Goal: Information Seeking & Learning: Learn about a topic

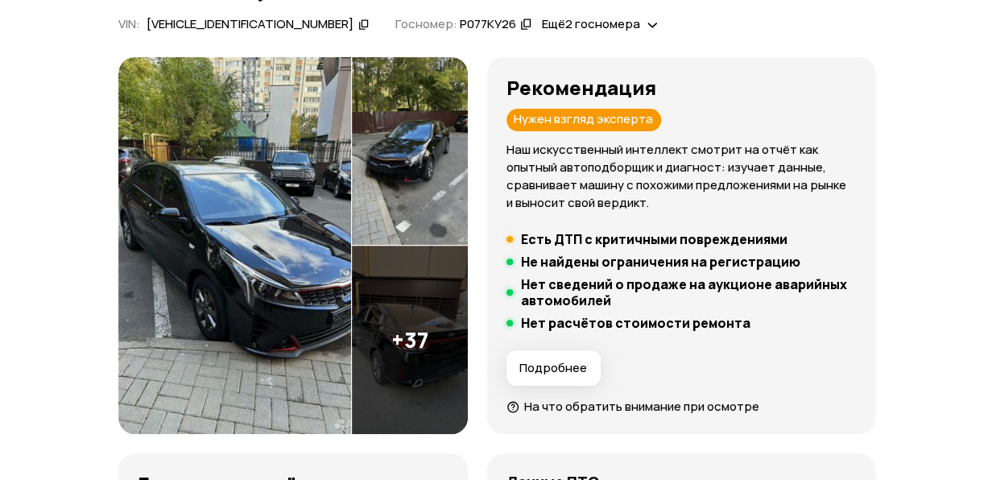
scroll to position [161, 0]
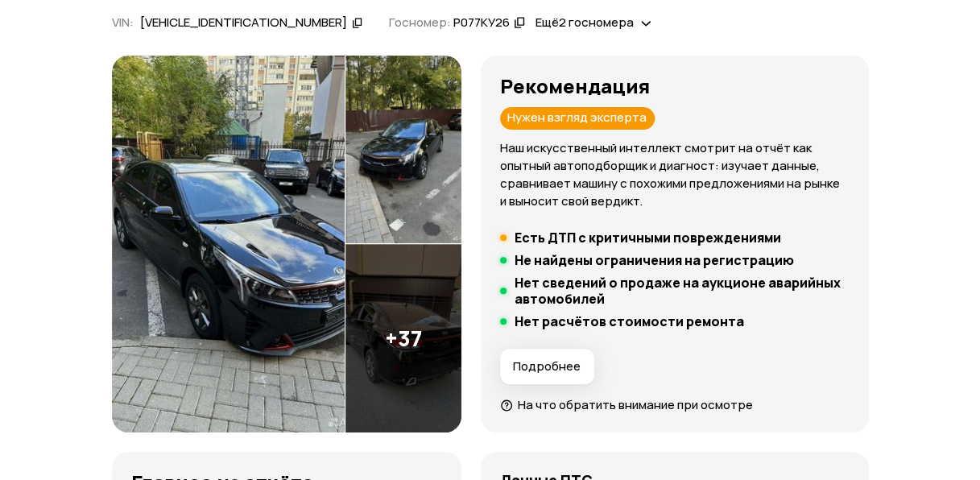
click at [428, 328] on img at bounding box center [403, 338] width 116 height 188
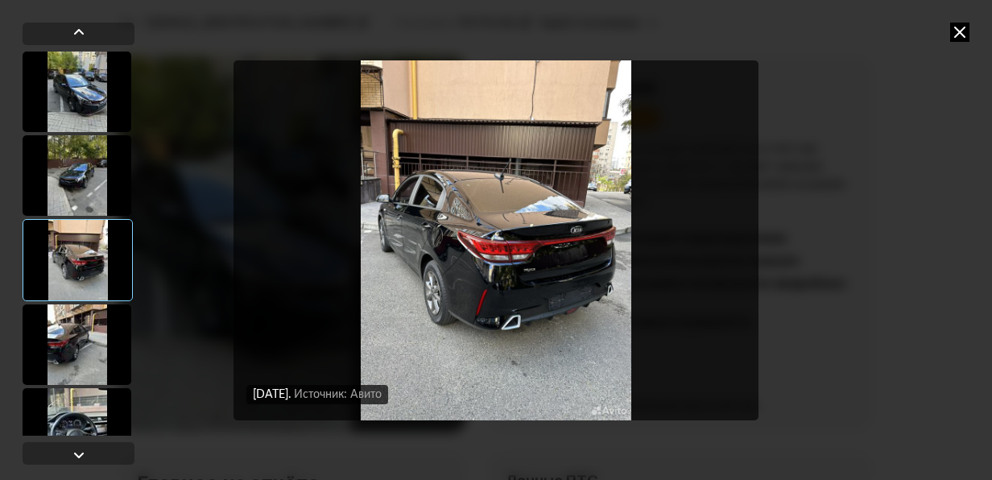
click at [703, 238] on img "Go to Slide 3" at bounding box center [496, 240] width 526 height 360
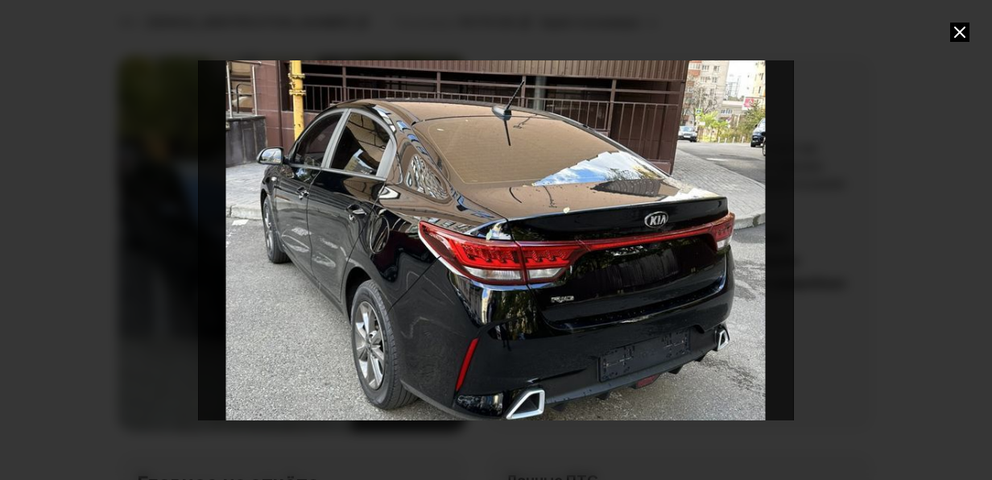
click at [703, 238] on div "Go to Slide 3" at bounding box center [496, 240] width 1190 height 720
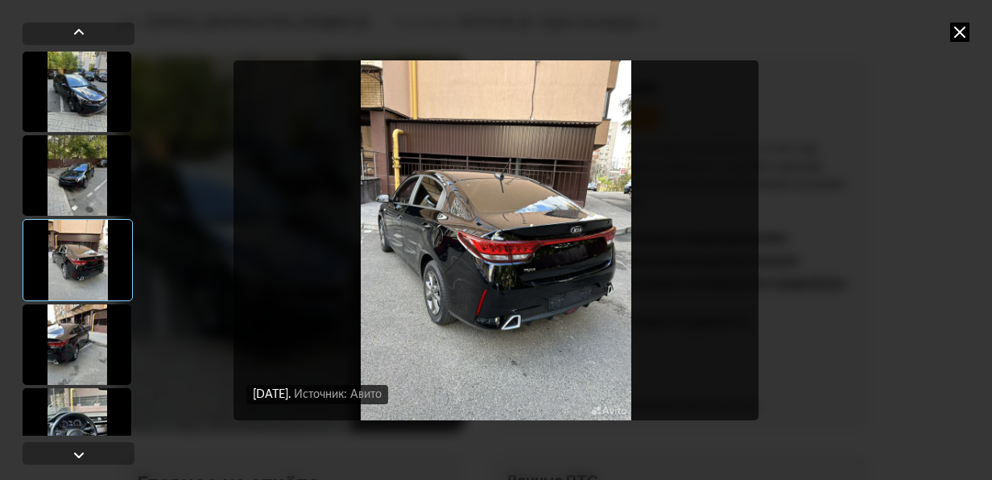
click at [729, 229] on img "Go to Slide 3" at bounding box center [496, 240] width 526 height 360
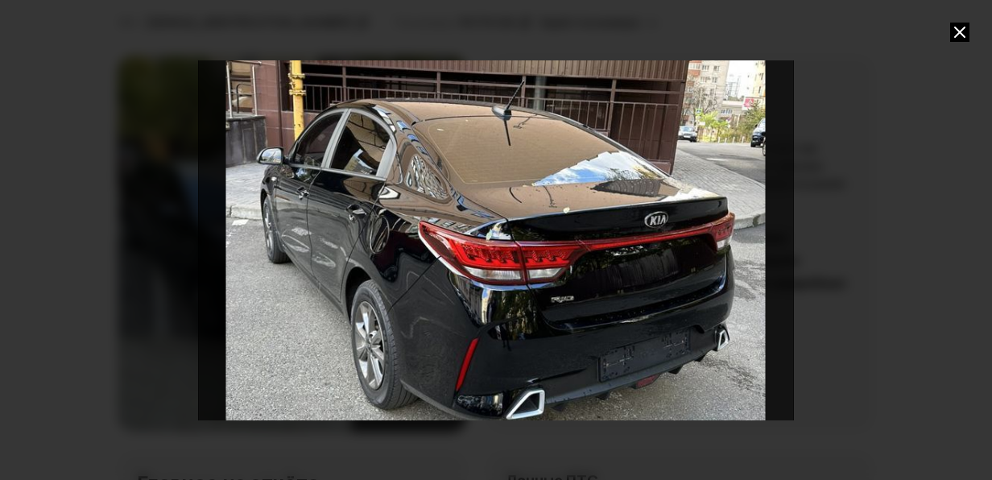
click at [729, 229] on div "Go to Slide 3" at bounding box center [496, 240] width 1190 height 720
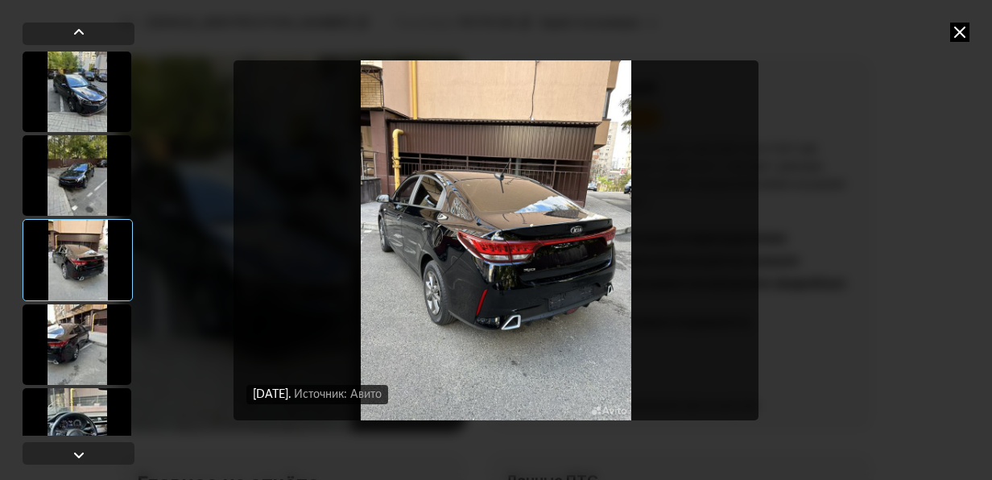
click at [98, 338] on div at bounding box center [77, 344] width 109 height 81
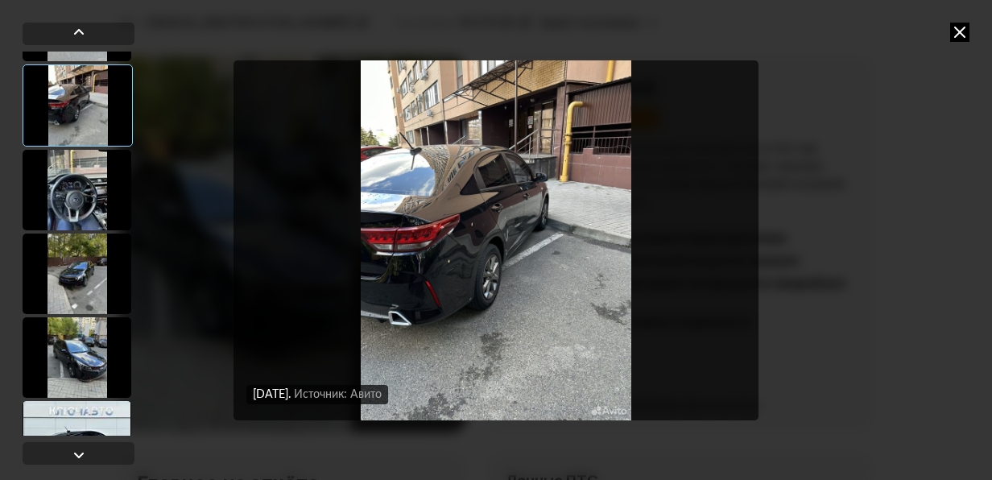
scroll to position [242, 0]
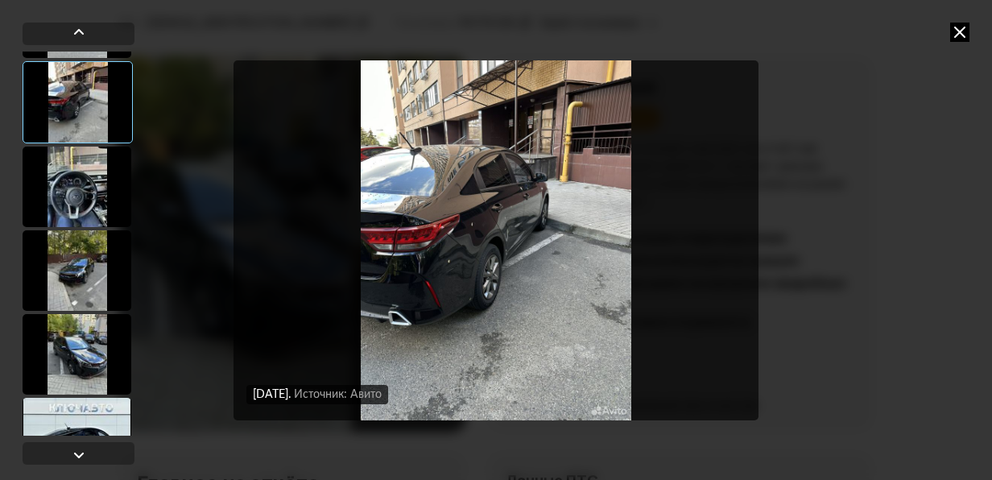
click at [69, 161] on div at bounding box center [77, 187] width 109 height 81
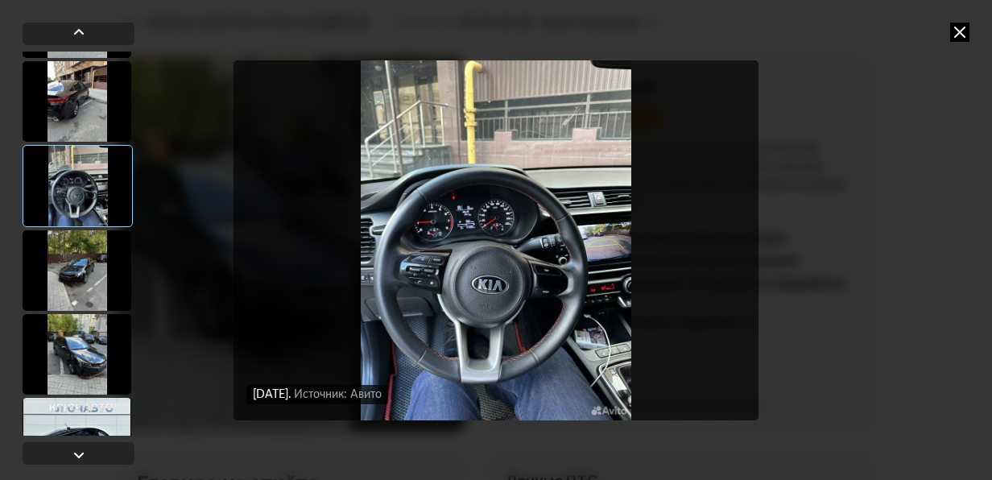
click at [958, 27] on icon at bounding box center [959, 32] width 19 height 19
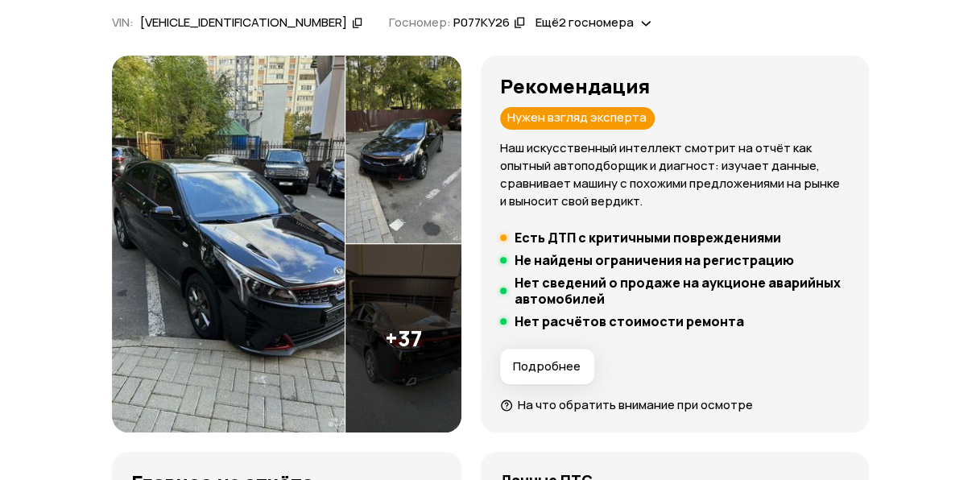
click at [419, 356] on img at bounding box center [403, 338] width 116 height 188
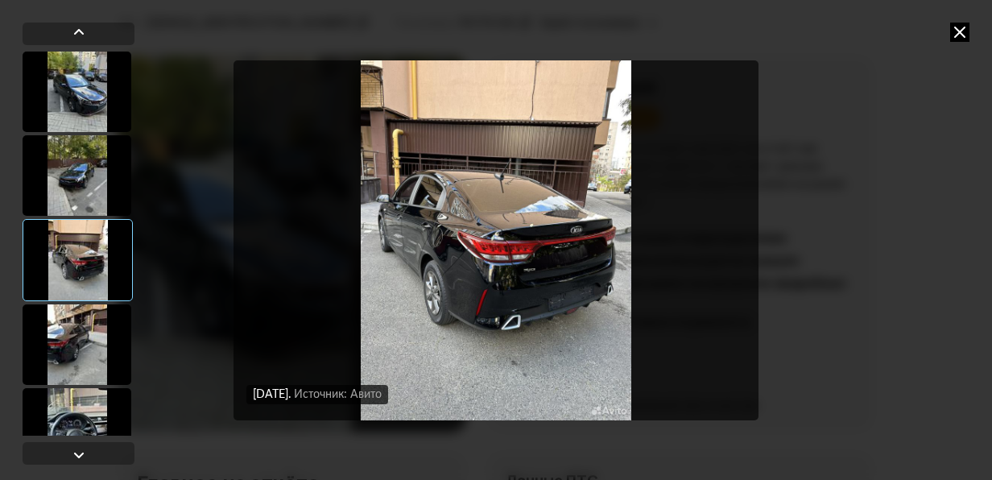
click at [72, 346] on div at bounding box center [77, 344] width 109 height 81
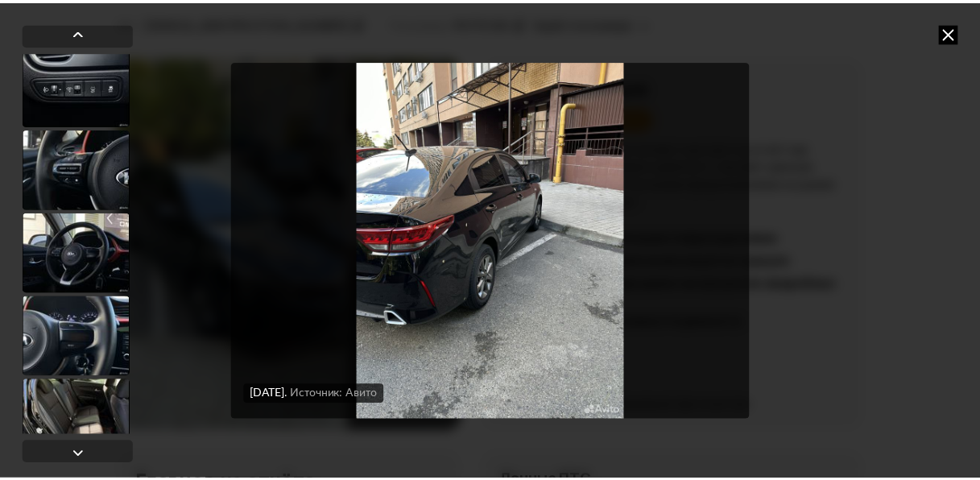
scroll to position [1919, 0]
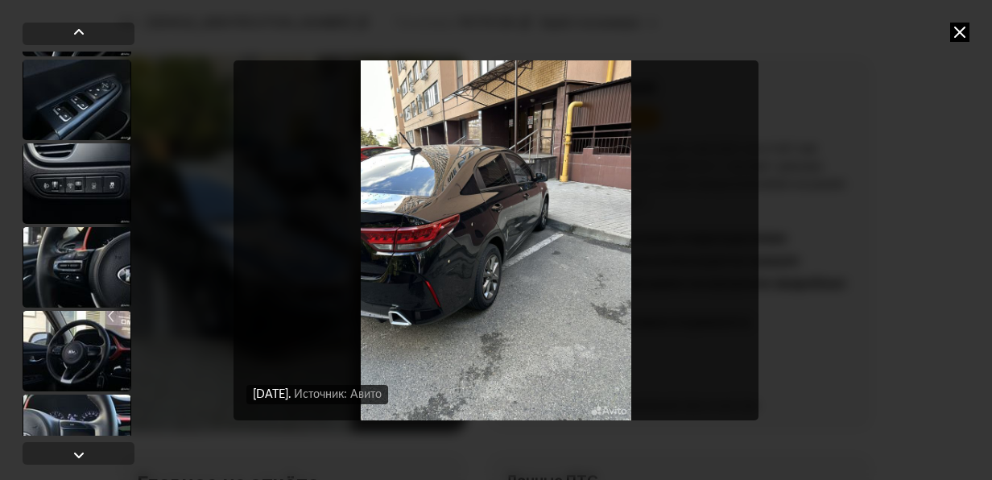
click at [953, 31] on icon at bounding box center [959, 32] width 19 height 19
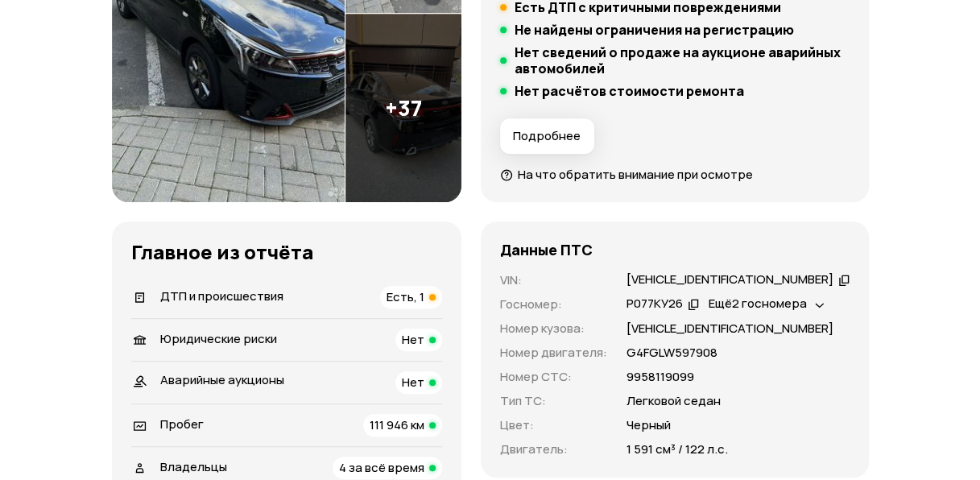
scroll to position [403, 0]
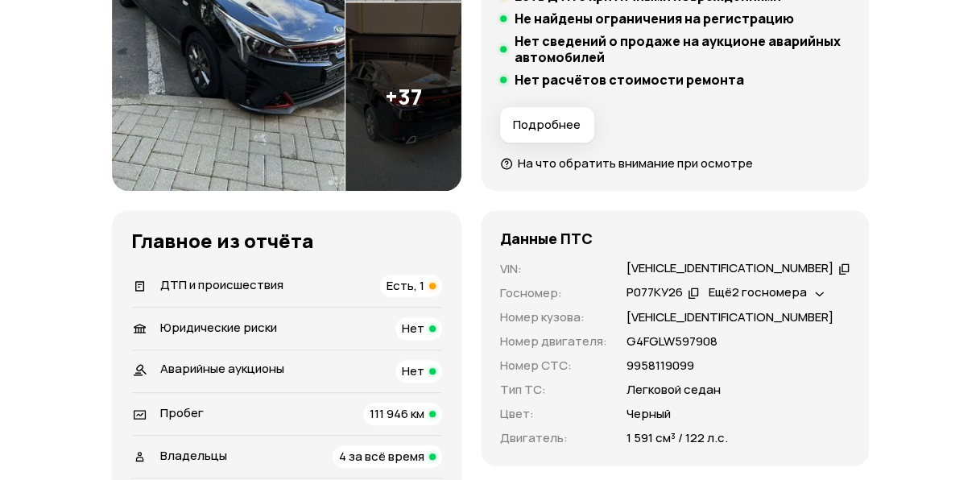
click at [807, 286] on span "Ещё 2 госномера" at bounding box center [757, 291] width 98 height 17
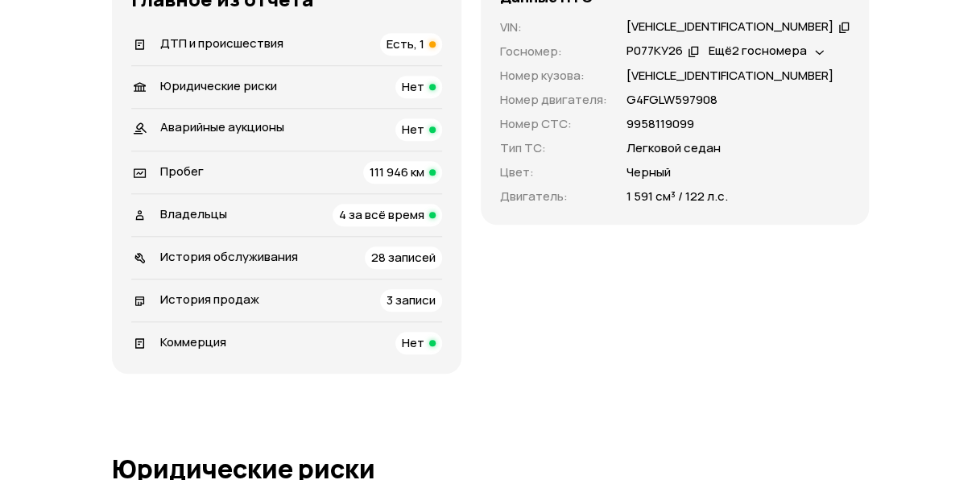
scroll to position [725, 0]
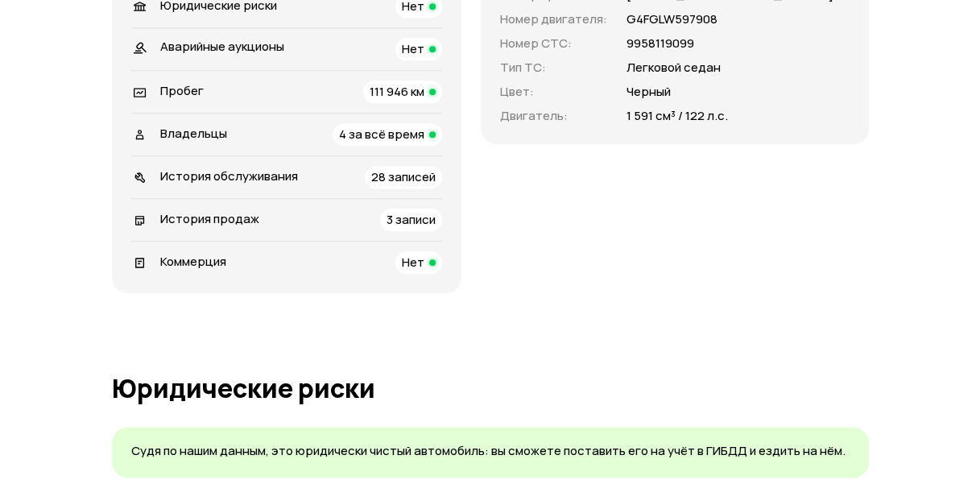
click at [435, 220] on span "3 записи" at bounding box center [410, 219] width 49 height 17
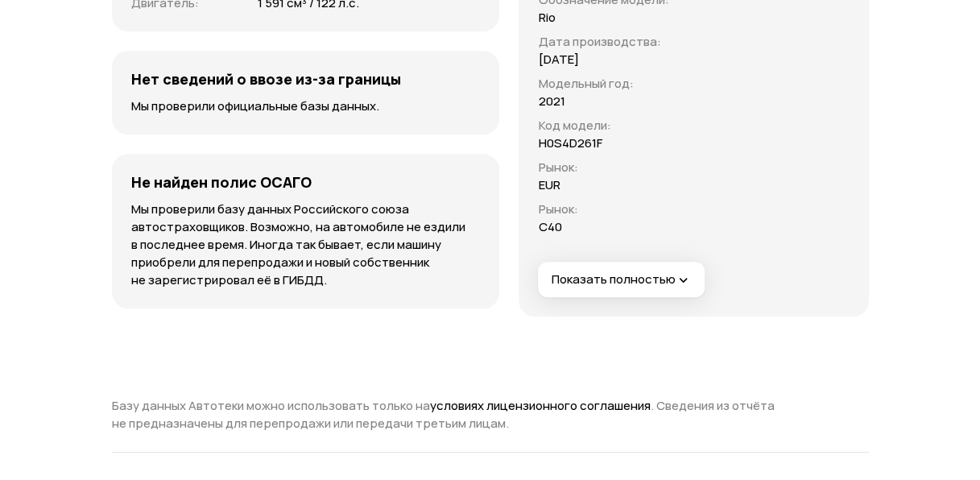
scroll to position [6219, 0]
click at [551, 280] on span "Показать полностью" at bounding box center [621, 280] width 140 height 17
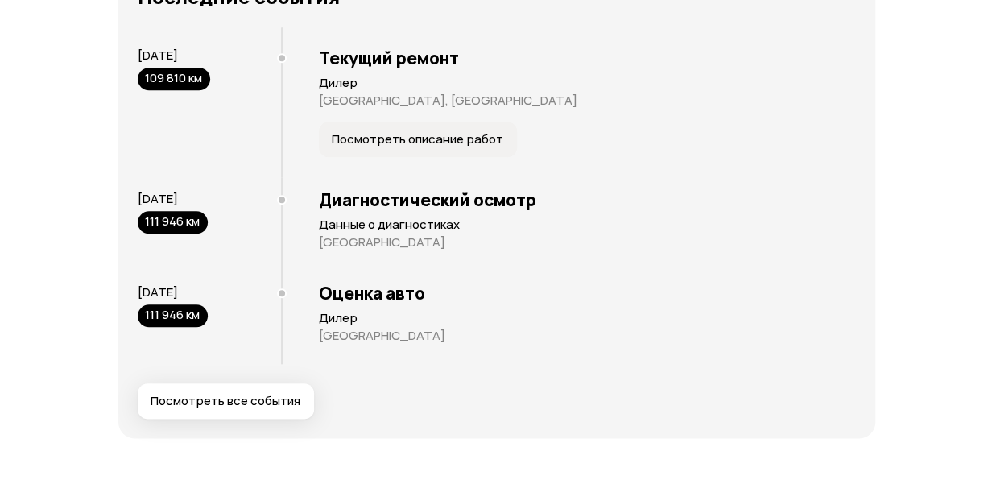
scroll to position [3643, 0]
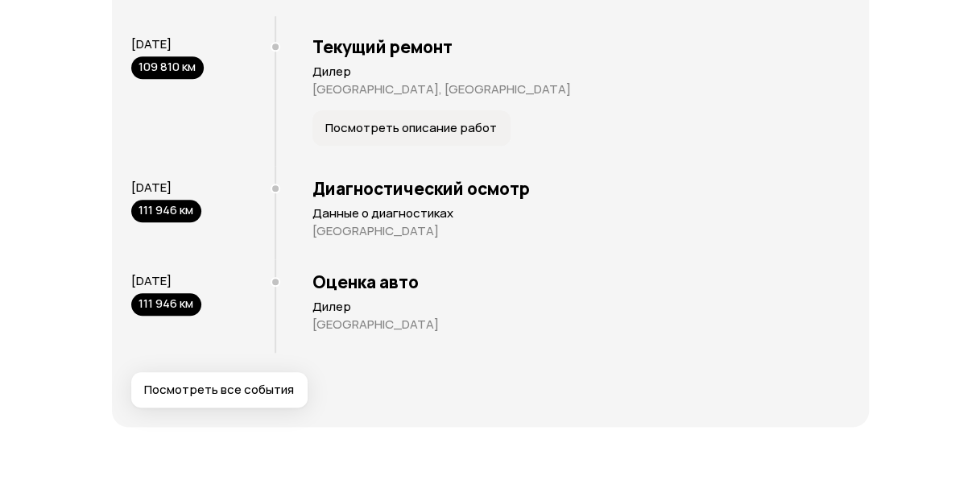
click at [275, 385] on span "Посмотреть все события" at bounding box center [219, 390] width 150 height 16
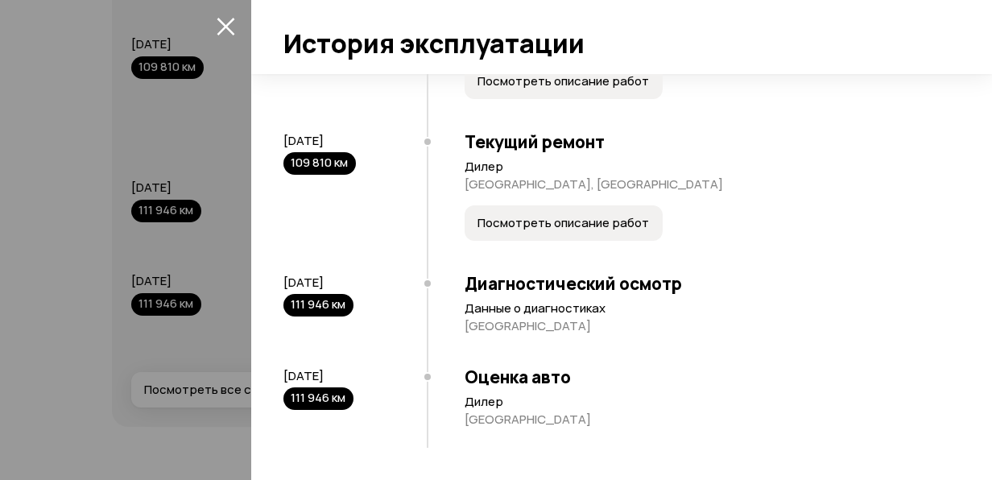
scroll to position [3342, 0]
click at [528, 231] on span "Посмотреть описание работ" at bounding box center [562, 223] width 171 height 16
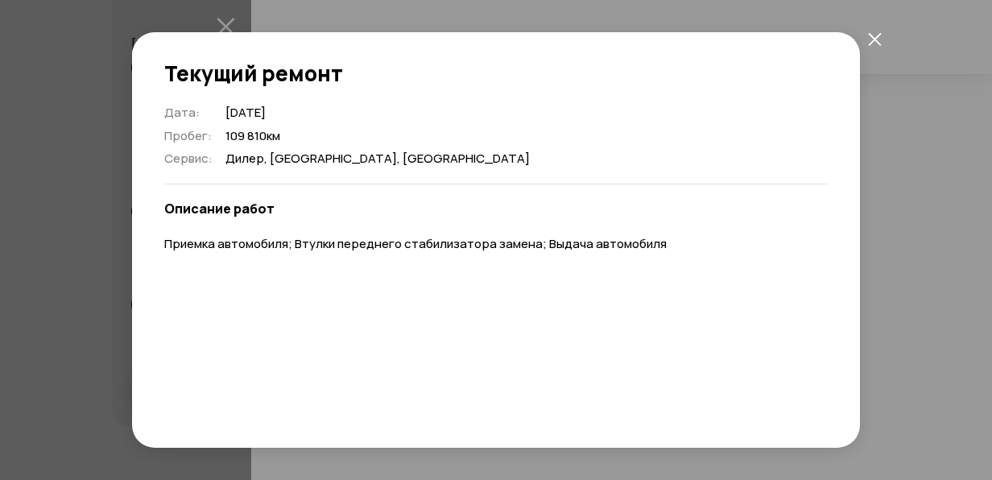
click at [869, 39] on icon "закрыть" at bounding box center [875, 39] width 14 height 14
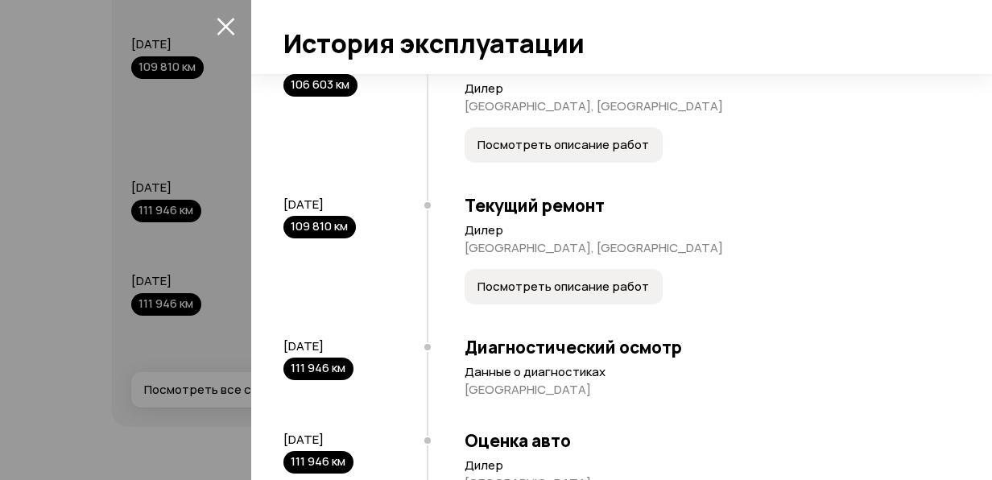
scroll to position [3261, 0]
click at [551, 163] on button "Посмотреть описание работ" at bounding box center [563, 145] width 198 height 35
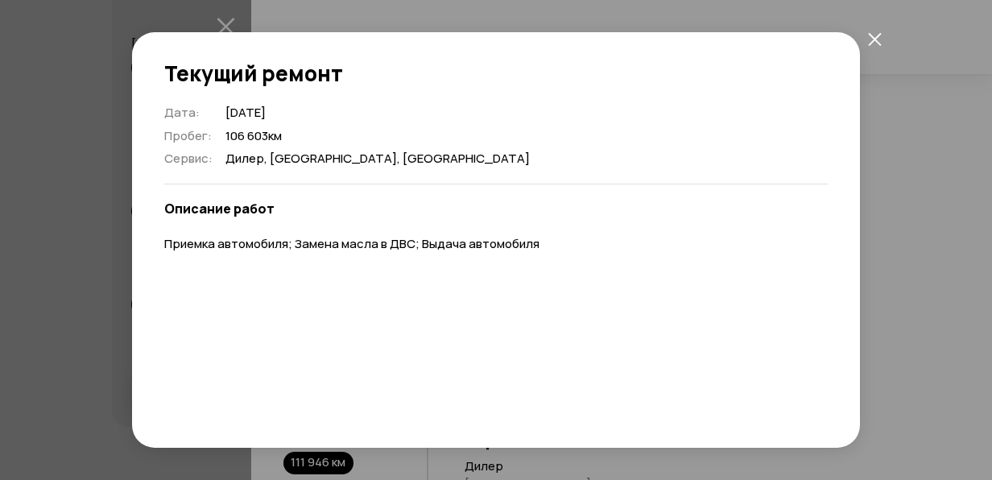
click at [871, 42] on icon "закрыть" at bounding box center [874, 38] width 13 height 13
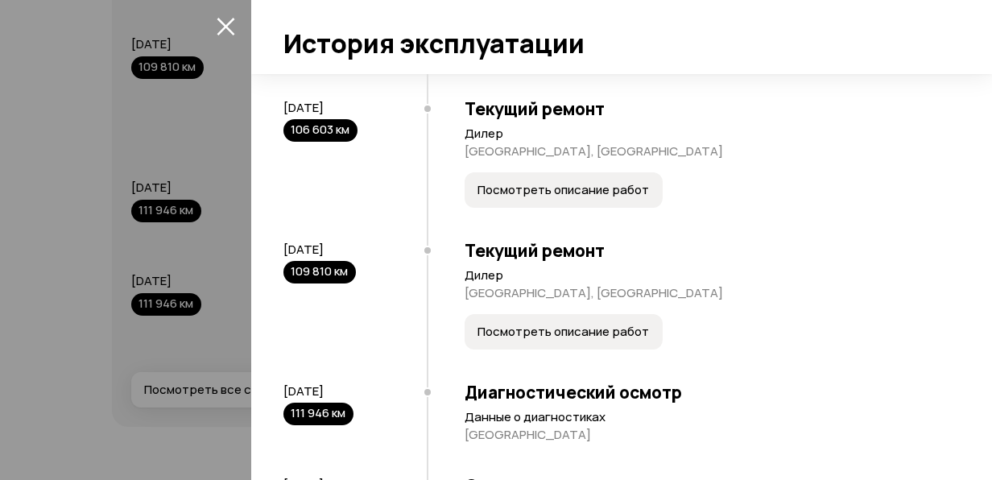
scroll to position [3181, 0]
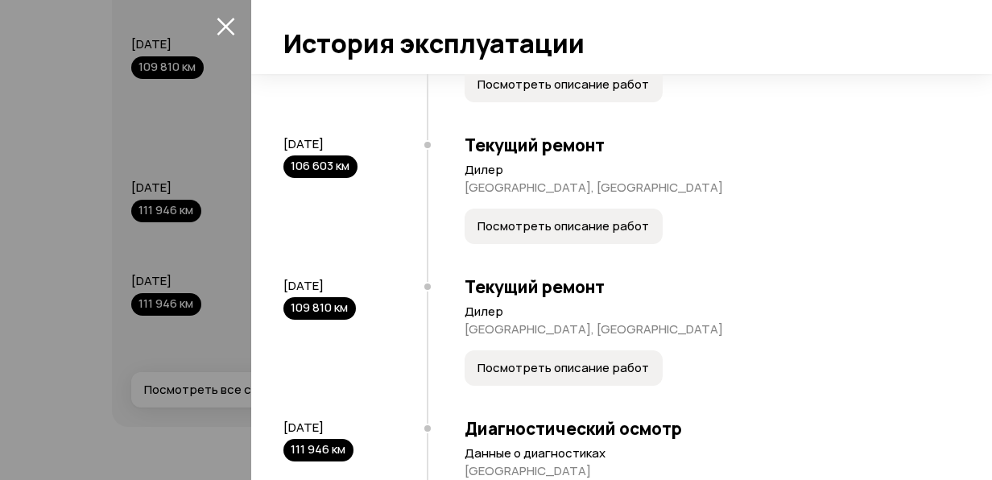
click at [555, 102] on button "Посмотреть описание работ" at bounding box center [563, 84] width 198 height 35
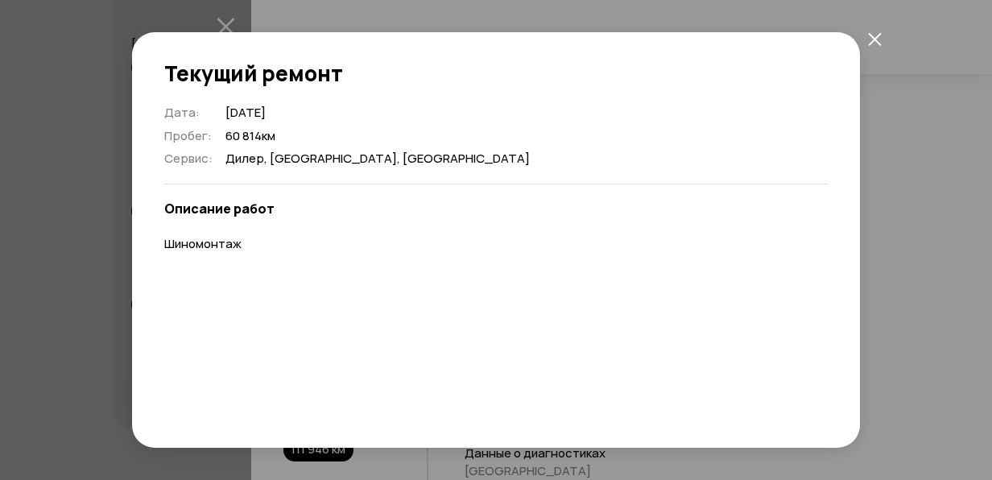
click at [884, 37] on button "закрыть" at bounding box center [874, 38] width 29 height 29
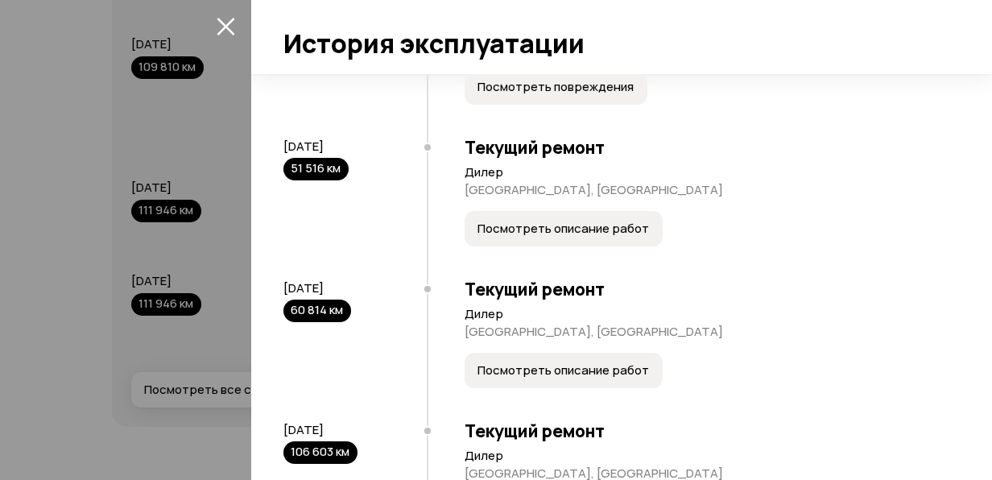
scroll to position [2859, 0]
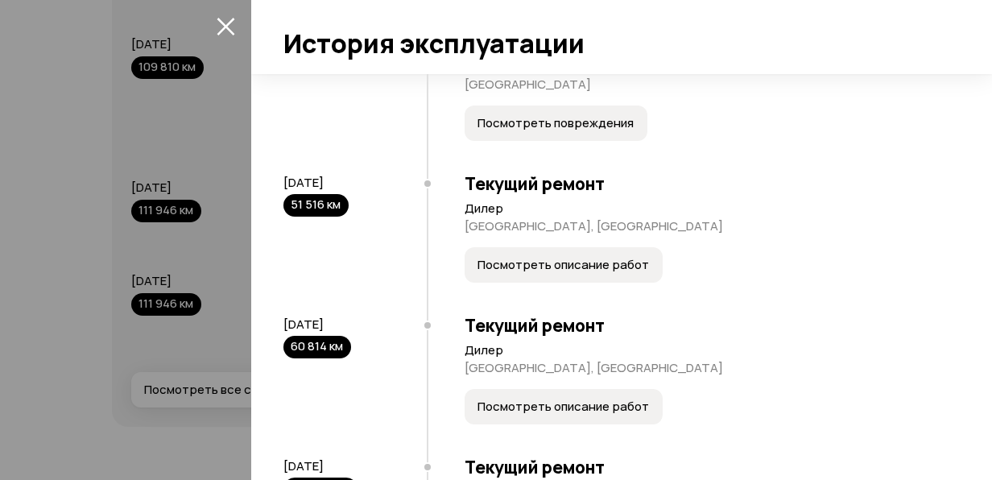
click at [481, 131] on span "Посмотреть повреждения" at bounding box center [555, 123] width 156 height 16
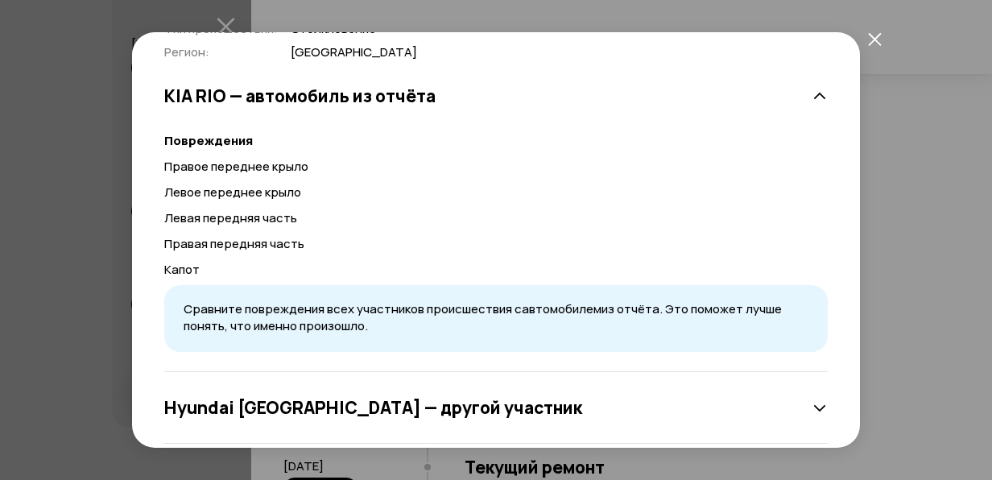
scroll to position [0, 0]
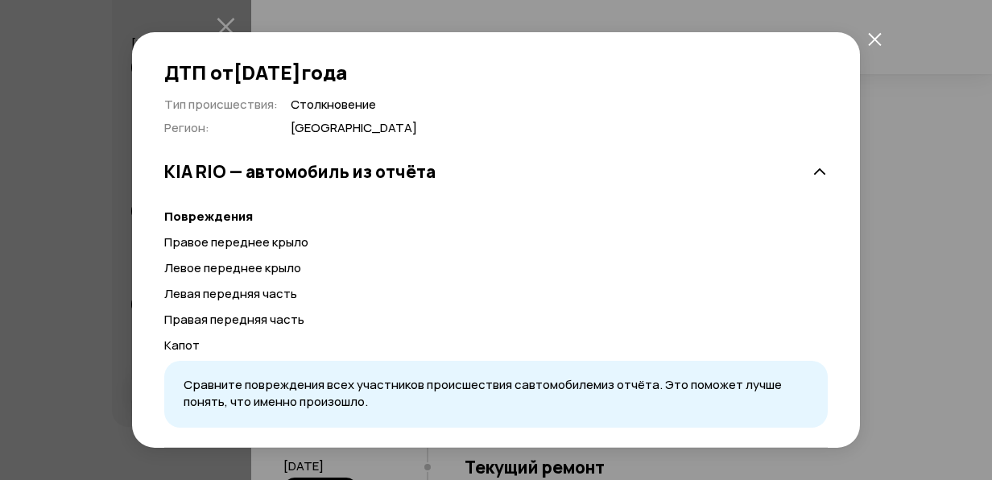
click at [877, 38] on icon "закрыть" at bounding box center [875, 39] width 14 height 14
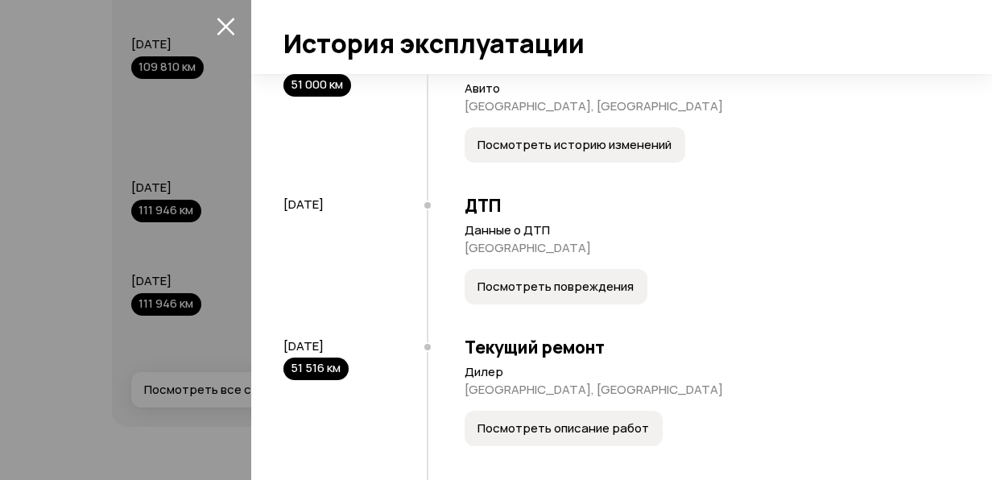
scroll to position [2698, 0]
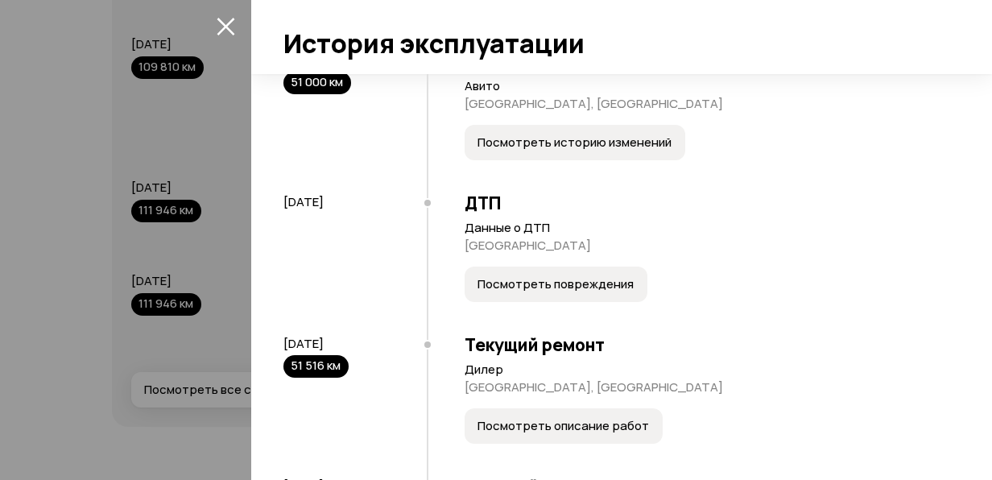
click at [515, 302] on button "Посмотреть повреждения" at bounding box center [555, 283] width 183 height 35
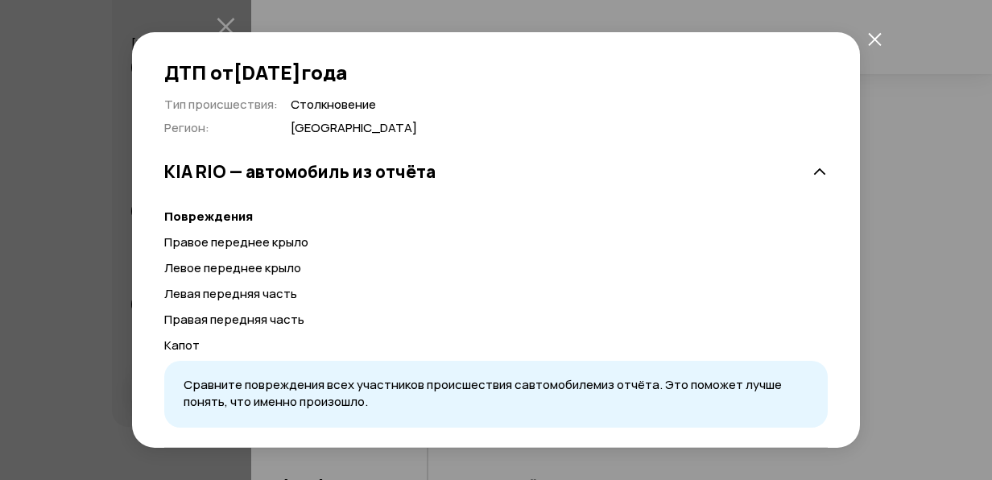
scroll to position [213, 0]
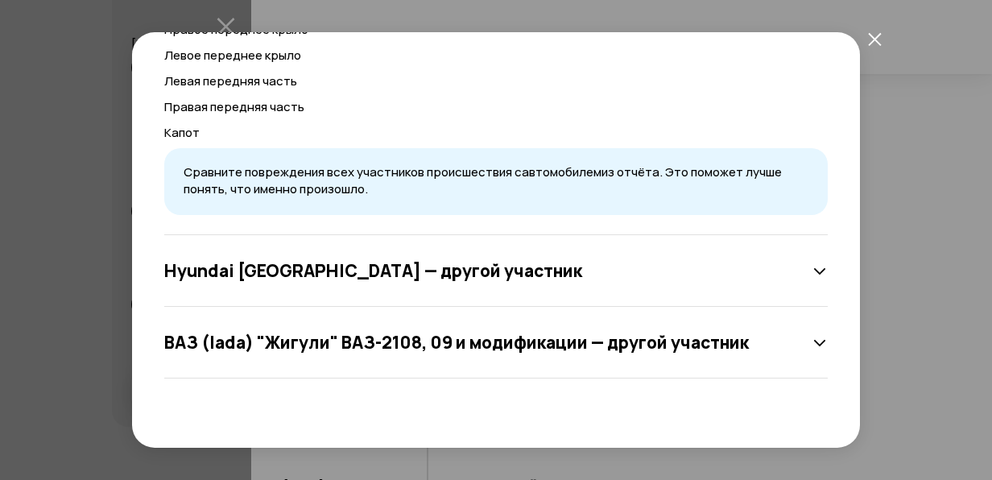
click at [679, 253] on div "Hyundai Creta — другой участник" at bounding box center [495, 271] width 663 height 72
click at [811, 263] on icon at bounding box center [819, 271] width 16 height 16
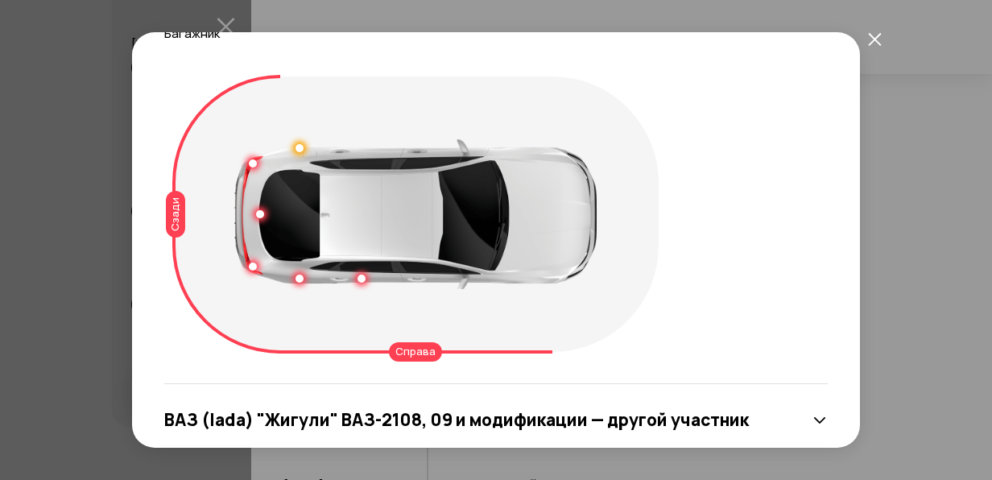
scroll to position [656, 0]
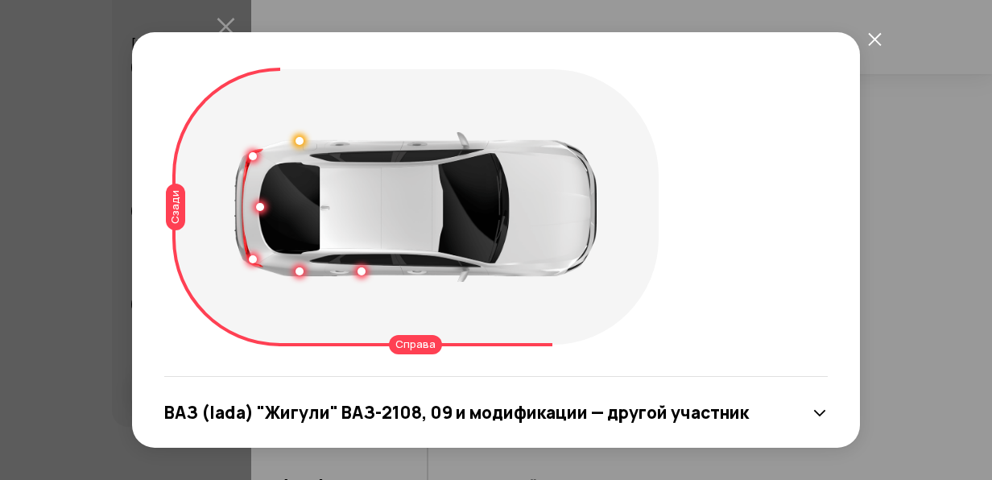
click at [821, 414] on div "ДТП от [DATE] Тип происшествия : Столкновение Регион : Ставропольский край KIA …" at bounding box center [496, 239] width 728 height 415
click at [811, 407] on icon at bounding box center [819, 413] width 16 height 16
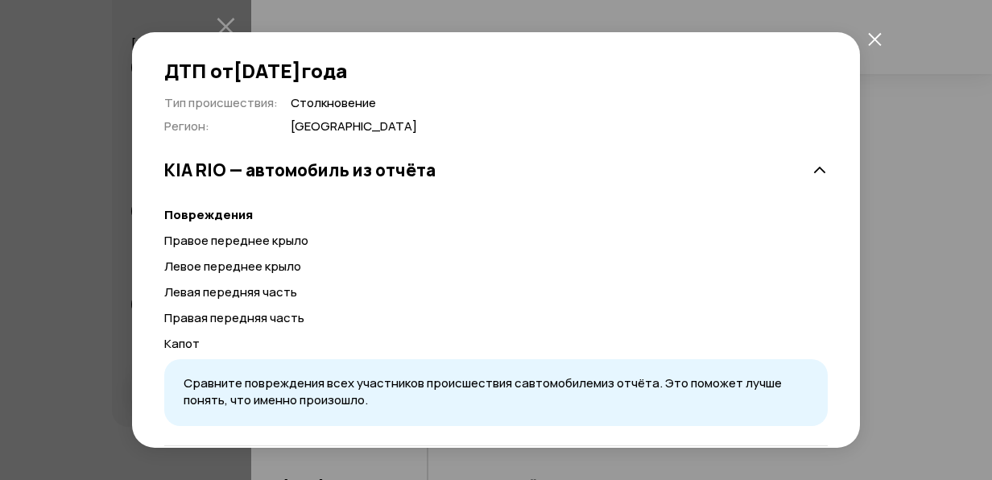
scroll to position [0, 0]
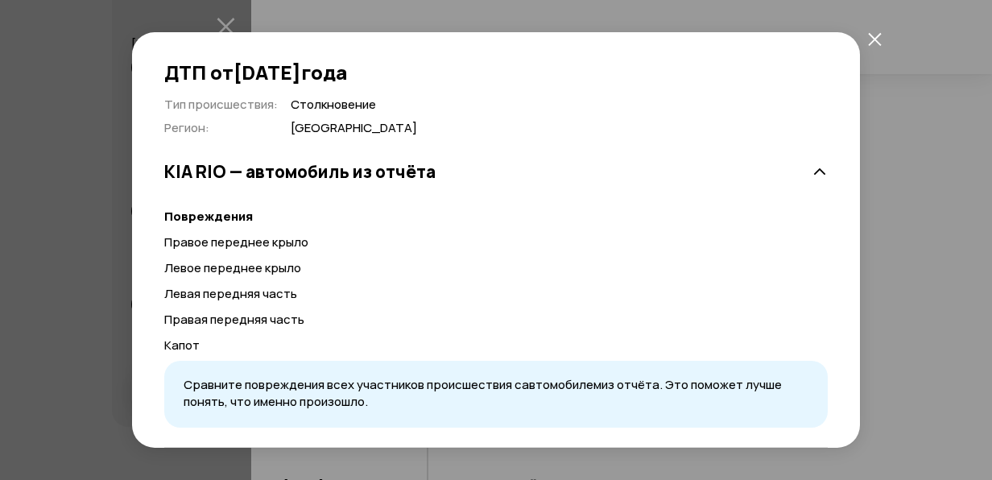
click at [871, 37] on icon "закрыть" at bounding box center [874, 38] width 13 height 13
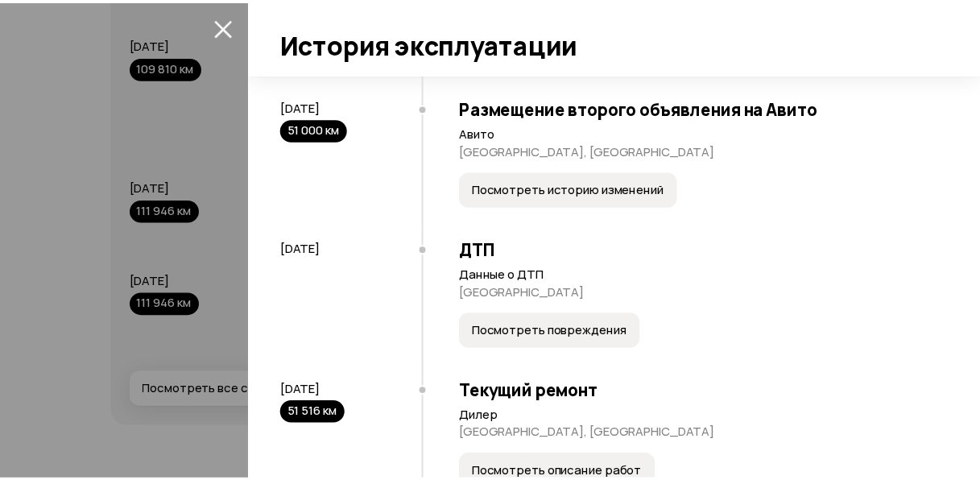
scroll to position [2537, 0]
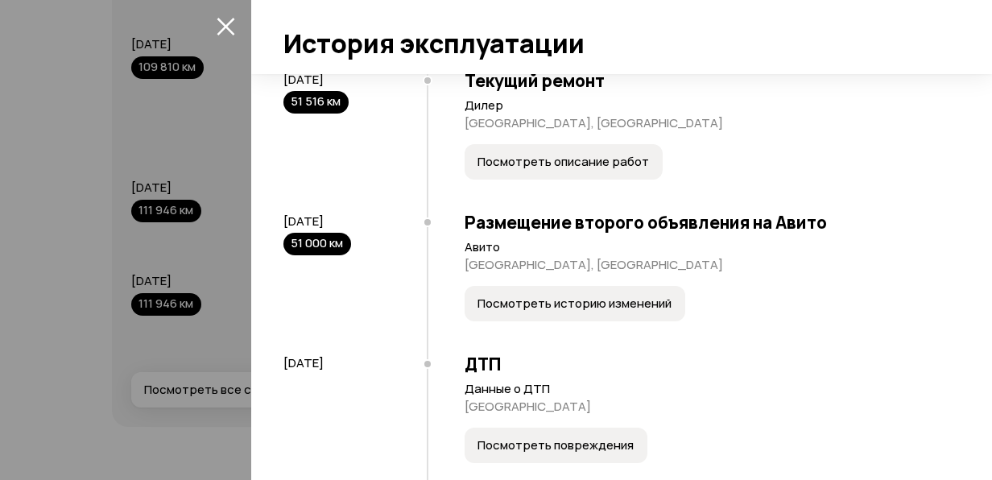
click at [618, 170] on span "Посмотреть описание работ" at bounding box center [562, 162] width 171 height 16
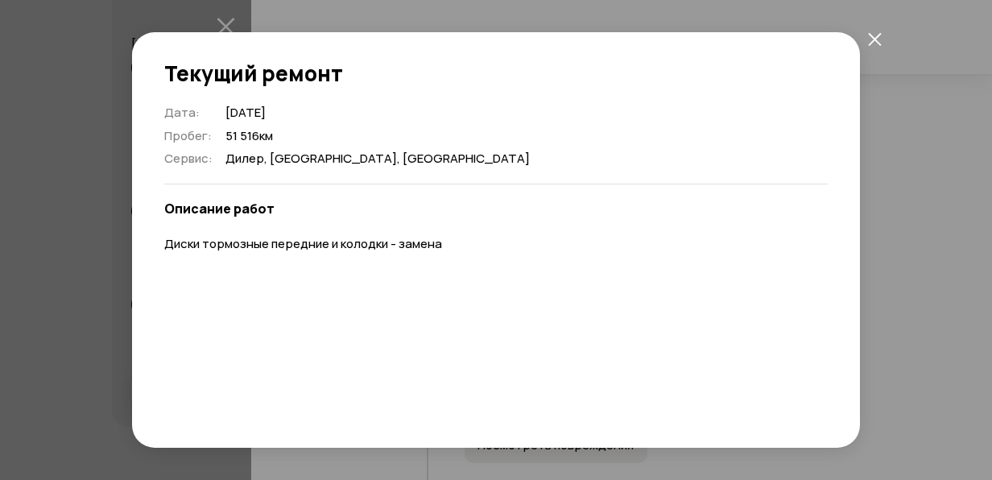
click at [875, 34] on icon "закрыть" at bounding box center [875, 39] width 14 height 14
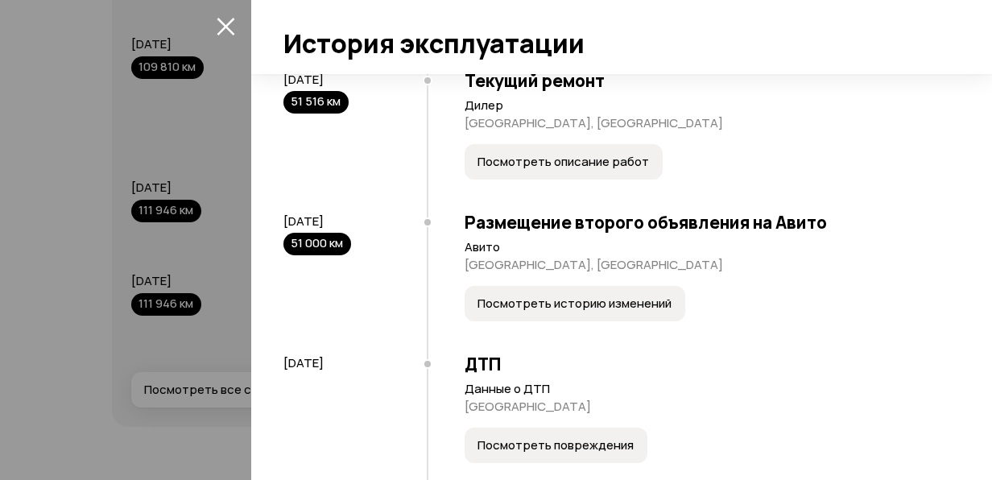
click at [240, 31] on div at bounding box center [496, 240] width 992 height 480
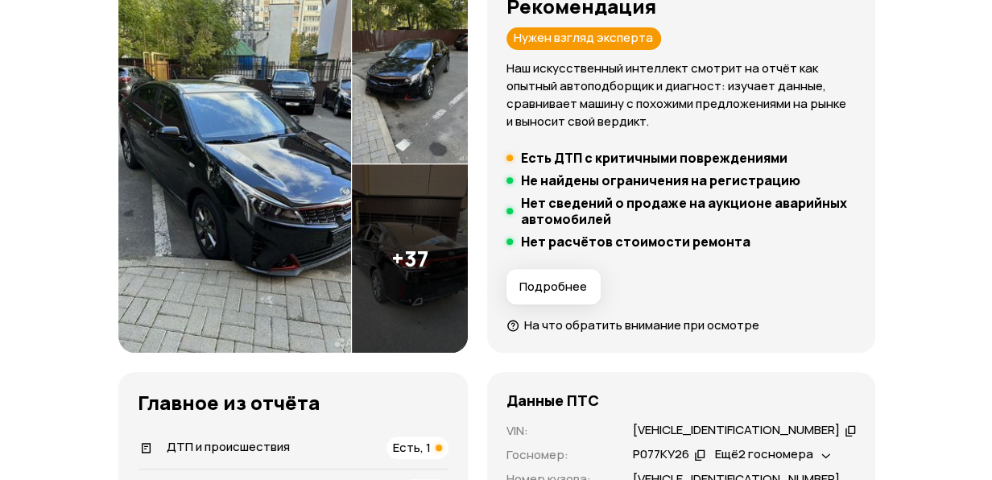
scroll to position [242, 0]
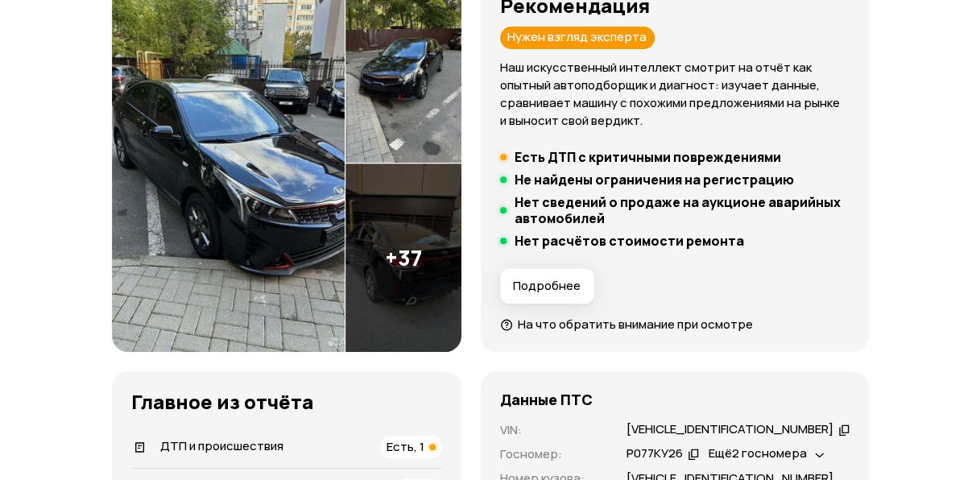
click at [580, 283] on span "Подробнее" at bounding box center [547, 286] width 68 height 16
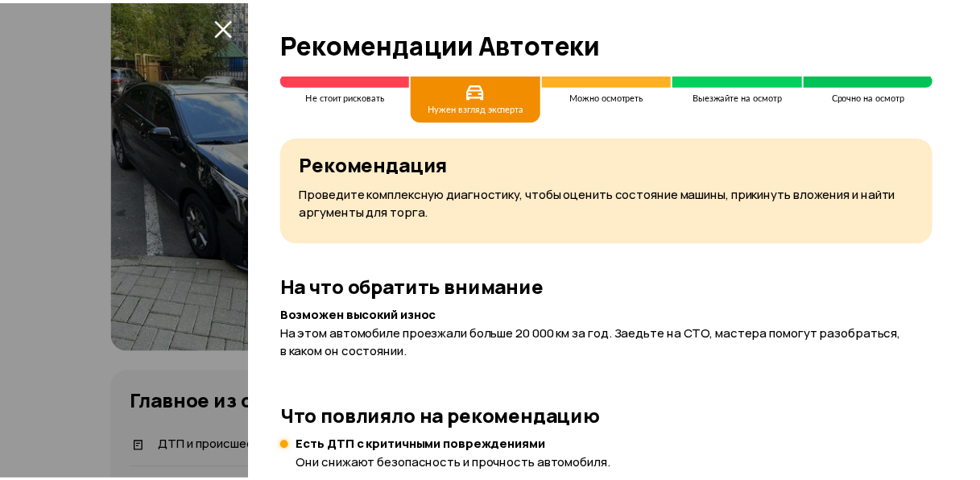
scroll to position [0, 0]
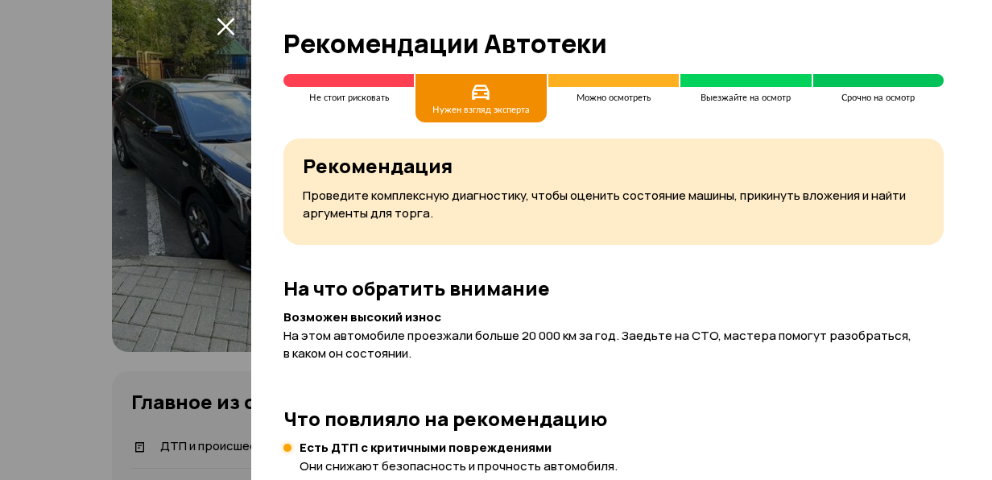
click at [636, 85] on span at bounding box center [613, 80] width 130 height 13
click at [398, 83] on span at bounding box center [348, 80] width 130 height 13
click at [236, 7] on div at bounding box center [496, 240] width 992 height 480
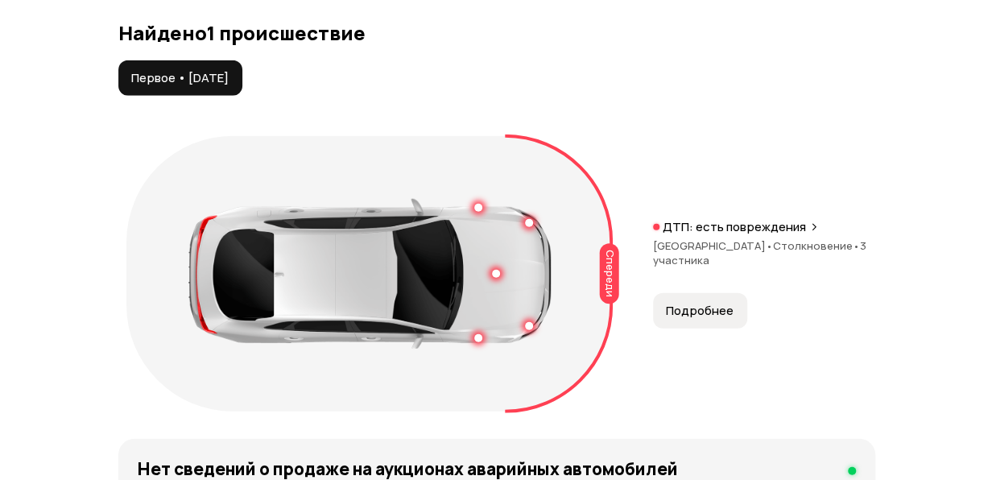
scroll to position [1932, 0]
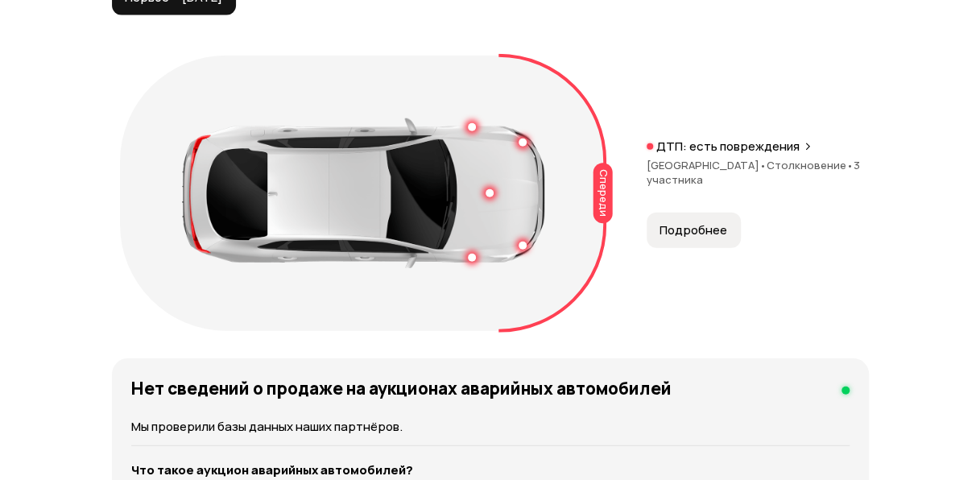
click at [675, 237] on button "Подробнее" at bounding box center [693, 230] width 94 height 35
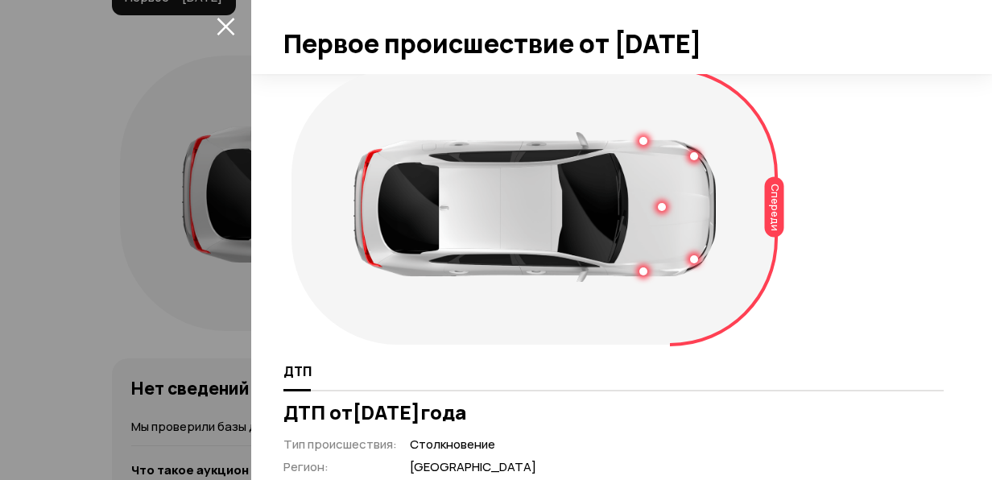
scroll to position [11, 0]
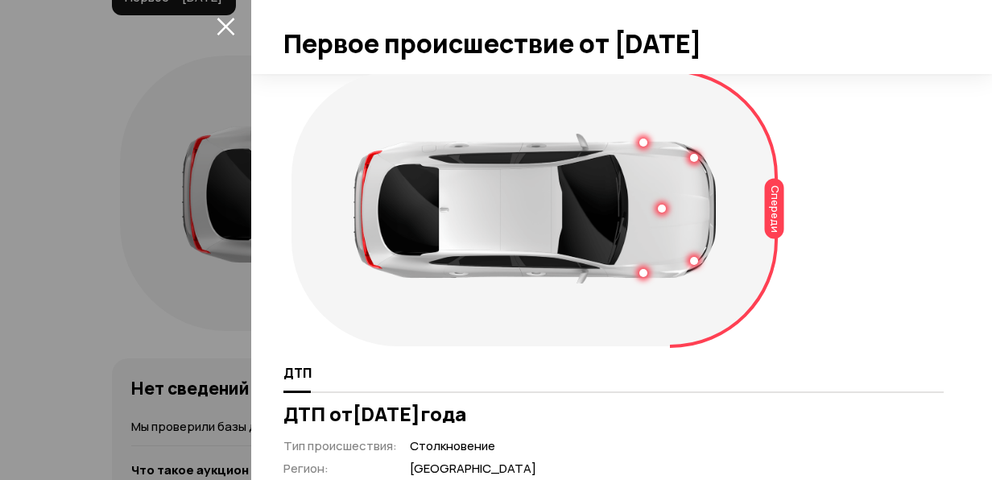
drag, startPoint x: 353, startPoint y: 412, endPoint x: 559, endPoint y: 411, distance: 206.1
click at [559, 411] on h3 "ДТП от [DATE]" at bounding box center [613, 414] width 660 height 23
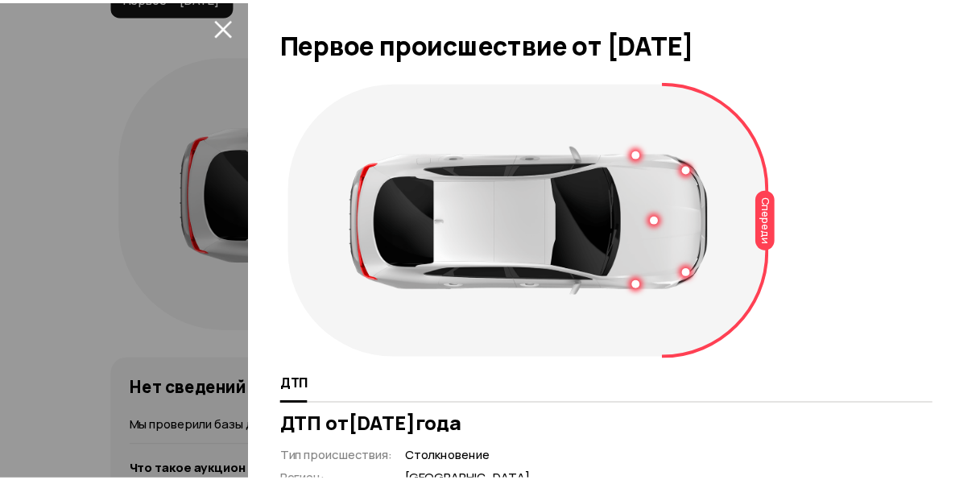
scroll to position [0, 0]
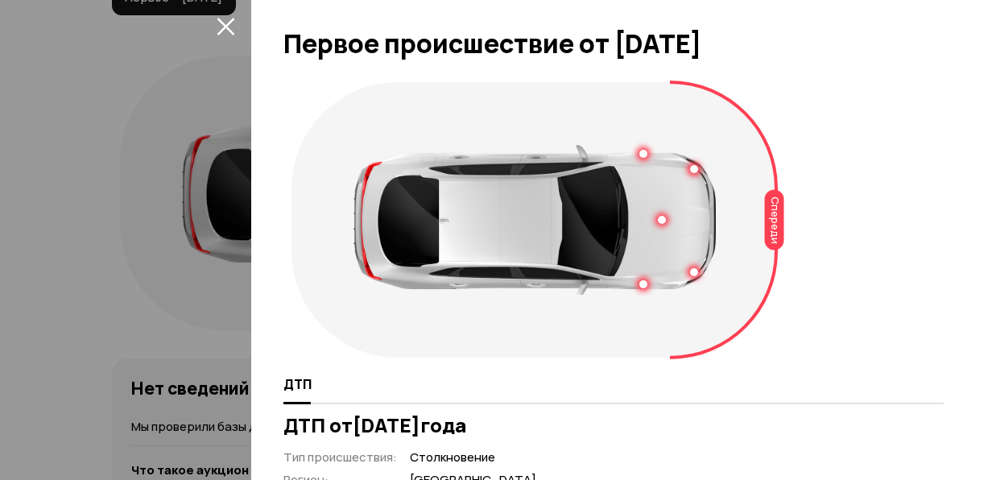
click at [230, 35] on icon "закрыть" at bounding box center [226, 26] width 19 height 19
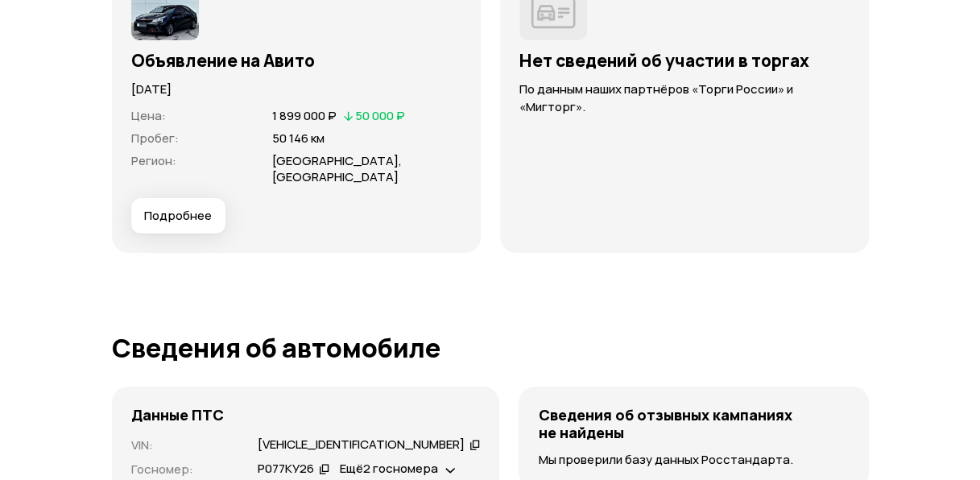
scroll to position [5555, 0]
